Goal: Find specific page/section: Find specific page/section

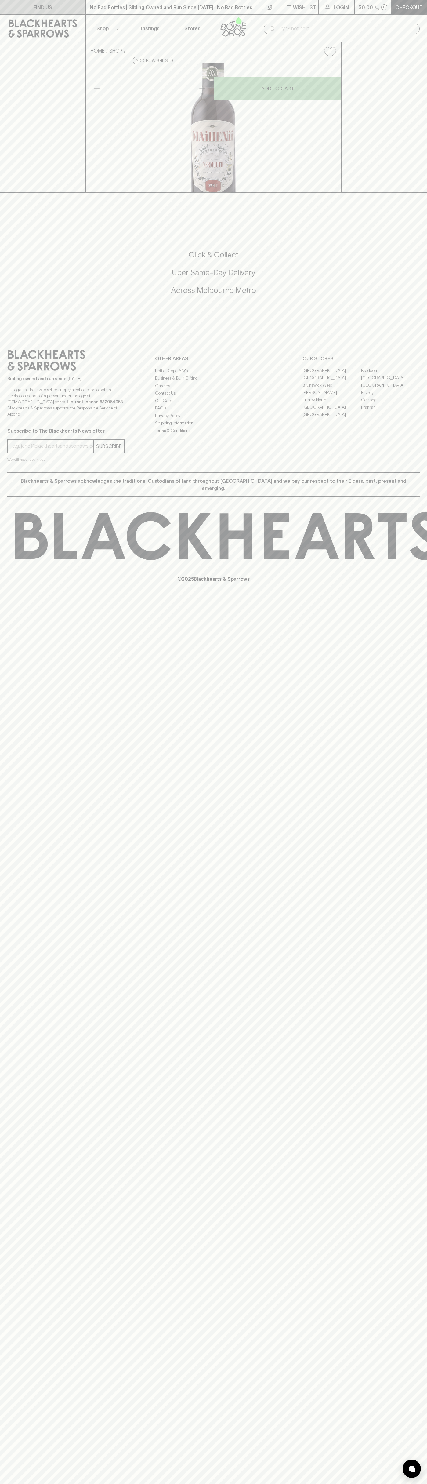
click at [16, 12] on link "FIND US" at bounding box center [42, 7] width 85 height 14
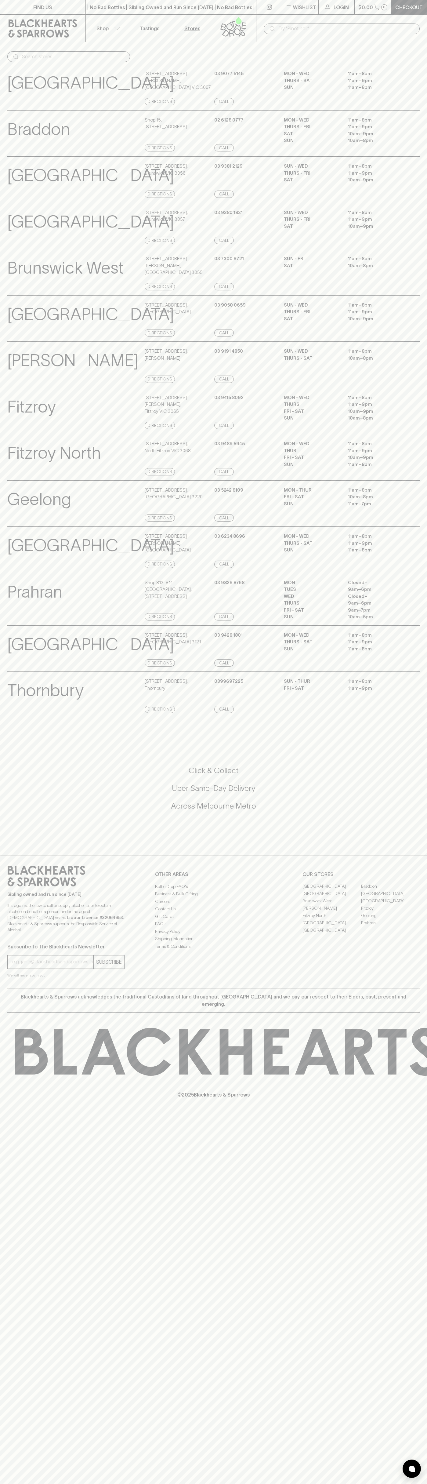
click at [82, 1483] on html "FIND US | No Bad Bottles | Sibling Owned and Run Since [DATE] | No Bad Bottles …" at bounding box center [213, 742] width 427 height 1484
click at [29, 461] on div "[GEOGRAPHIC_DATA] Store Details [STREET_ADDRESS] Directions [PHONE_NUMBER] Call…" at bounding box center [213, 457] width 412 height 47
